Goal: Find contact information: Find contact information

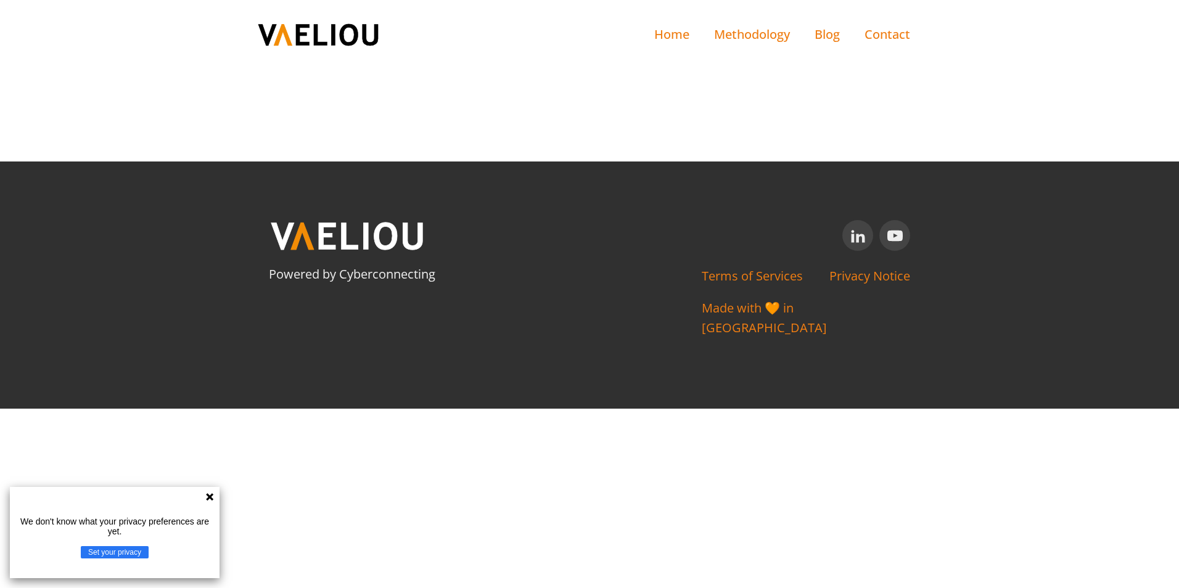
click at [320, 38] on img at bounding box center [317, 34] width 123 height 25
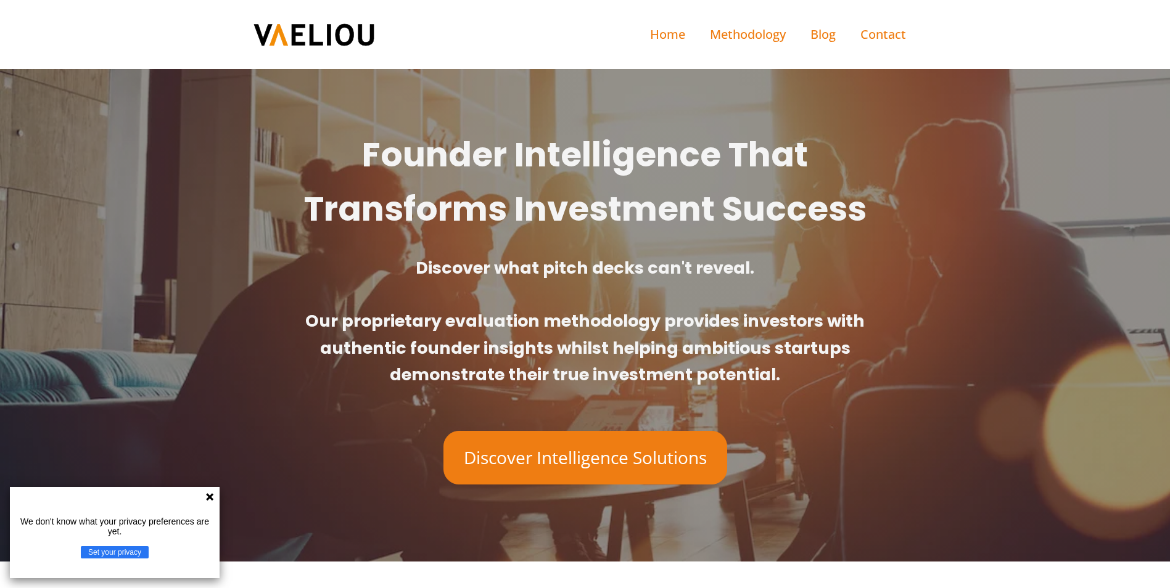
click at [210, 498] on icon at bounding box center [209, 496] width 7 height 7
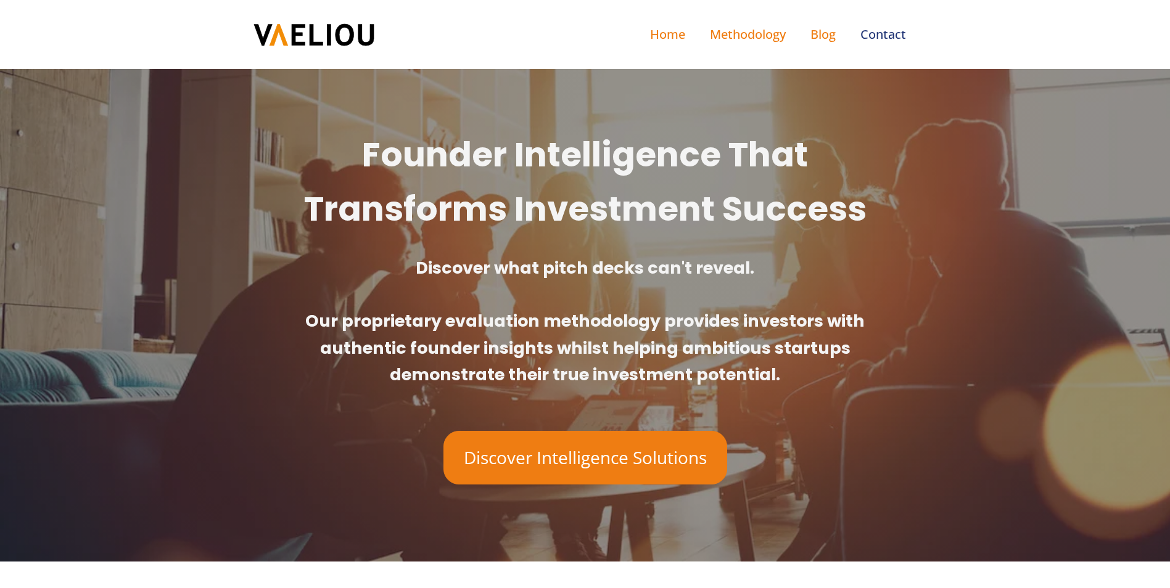
click at [871, 35] on link "Contact" at bounding box center [883, 34] width 70 height 44
